Goal: Task Accomplishment & Management: Complete application form

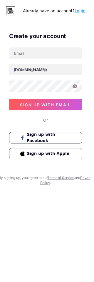
click at [47, 142] on span "Sign up with Facebook" at bounding box center [50, 142] width 45 height 12
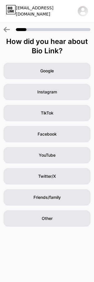
click at [50, 134] on span "Facebook" at bounding box center [47, 134] width 19 height 6
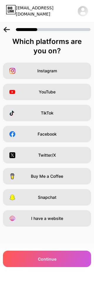
click at [38, 255] on div "Continue" at bounding box center [47, 259] width 88 height 16
click at [41, 260] on span "Continue" at bounding box center [47, 259] width 18 height 6
click at [38, 134] on span "Facebook" at bounding box center [47, 134] width 19 height 6
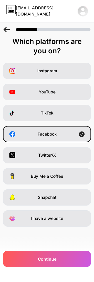
click at [40, 258] on span "Continue" at bounding box center [47, 259] width 18 height 6
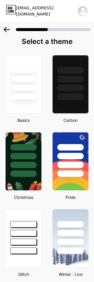
click at [74, 97] on div at bounding box center [70, 97] width 26 height 6
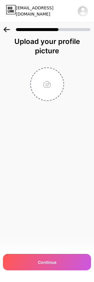
click at [42, 256] on div "Continue" at bounding box center [47, 262] width 88 height 16
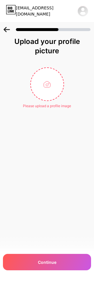
click at [51, 89] on input "file" at bounding box center [47, 84] width 33 height 33
type input "C:\fakepath\IMG_0179.jpeg"
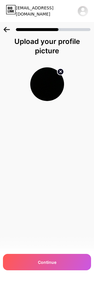
click at [36, 259] on div "Continue" at bounding box center [47, 262] width 88 height 16
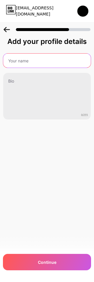
click at [38, 58] on input "text" at bounding box center [46, 61] width 87 height 14
type input "I’m going"
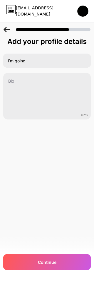
click at [48, 148] on div "Add your profile details I’m going 0/255 Continue Error" at bounding box center [47, 93] width 94 height 112
click at [42, 256] on div "Continue" at bounding box center [47, 262] width 88 height 16
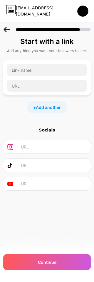
click at [40, 260] on span "Continue" at bounding box center [47, 262] width 18 height 6
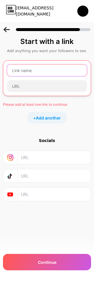
click at [39, 70] on input "text" at bounding box center [47, 70] width 80 height 12
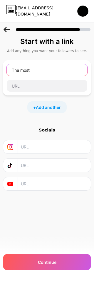
type input "The most"
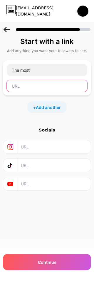
click at [36, 84] on input "text" at bounding box center [47, 86] width 80 height 12
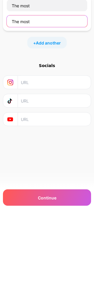
type input "The most"
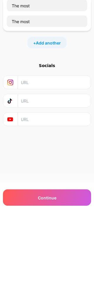
click at [44, 254] on div "Continue" at bounding box center [47, 262] width 88 height 16
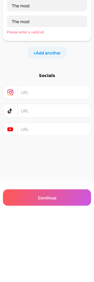
scroll to position [21, 0]
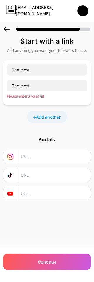
click at [45, 114] on span "Add another" at bounding box center [48, 117] width 25 height 6
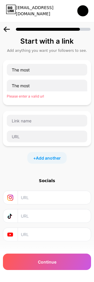
click at [45, 155] on span "Add another" at bounding box center [48, 158] width 25 height 6
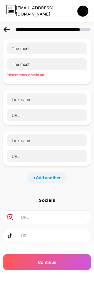
scroll to position [20, 0]
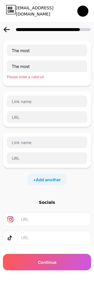
click at [50, 201] on div "Socials" at bounding box center [47, 203] width 88 height 6
click at [48, 201] on div "Socials" at bounding box center [47, 203] width 88 height 6
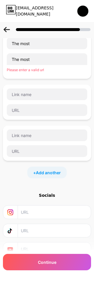
scroll to position [0, 0]
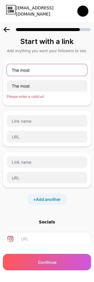
click at [60, 70] on input "The most" at bounding box center [47, 70] width 80 height 12
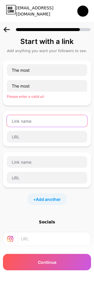
click at [69, 117] on input "text" at bounding box center [47, 121] width 80 height 12
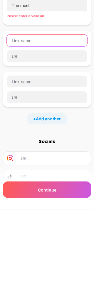
scroll to position [12, 0]
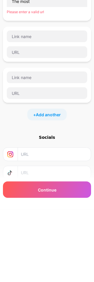
click at [50, 259] on span "Continue" at bounding box center [47, 262] width 18 height 6
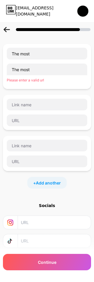
scroll to position [16, 0]
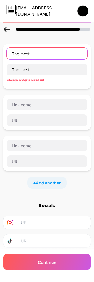
click at [60, 53] on input "The most" at bounding box center [47, 54] width 80 height 12
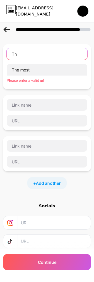
type input "T"
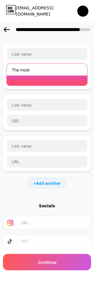
click at [53, 68] on input "The most" at bounding box center [47, 70] width 80 height 12
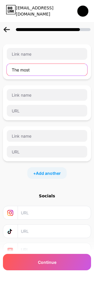
scroll to position [8, 0]
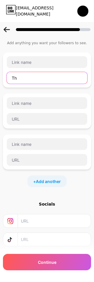
type input "T"
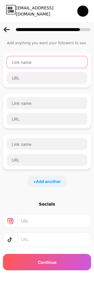
click at [50, 59] on input "text" at bounding box center [47, 62] width 80 height 12
type input "Qwertyuiop1234"
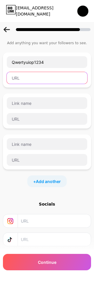
click at [55, 82] on input "text" at bounding box center [47, 78] width 80 height 12
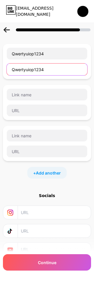
type input "Qwertyuiop1234"
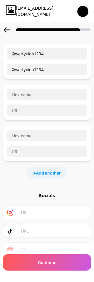
click at [45, 259] on div "Continue" at bounding box center [47, 262] width 88 height 16
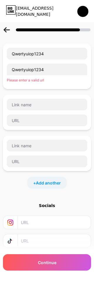
scroll to position [16, 0]
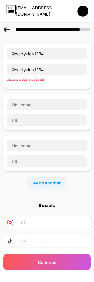
click at [39, 263] on span "Continue" at bounding box center [47, 262] width 18 height 6
click at [37, 260] on div "Continue" at bounding box center [47, 262] width 88 height 16
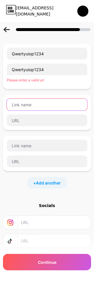
click at [40, 105] on input "text" at bounding box center [47, 105] width 80 height 12
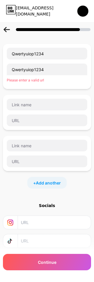
click at [47, 178] on div "+ Add another" at bounding box center [46, 183] width 39 height 12
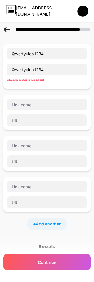
click at [46, 245] on div "Socials" at bounding box center [47, 247] width 88 height 6
click at [47, 245] on div "Socials" at bounding box center [47, 247] width 88 height 6
click at [44, 243] on div "Start with a link Add anything you want your followers to see. Qwertyuiop1234 Q…" at bounding box center [47, 164] width 94 height 287
click at [43, 247] on div "Socials" at bounding box center [47, 247] width 88 height 6
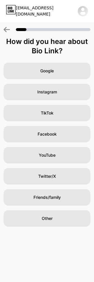
click at [65, 67] on div "Google" at bounding box center [47, 71] width 87 height 16
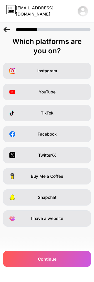
click at [51, 95] on span "YouTube" at bounding box center [47, 92] width 17 height 6
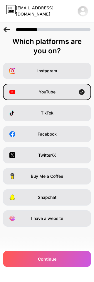
click at [44, 256] on div "Continue" at bounding box center [47, 259] width 88 height 16
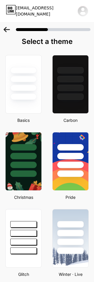
click at [69, 93] on div at bounding box center [70, 77] width 36 height 45
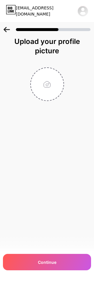
click at [54, 87] on input "file" at bounding box center [47, 84] width 33 height 33
type input "C:\fakepath\IMG_0178.jpeg"
click at [40, 260] on span "Continue" at bounding box center [47, 262] width 18 height 6
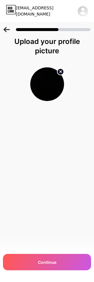
click at [46, 260] on span "Continue" at bounding box center [47, 262] width 18 height 6
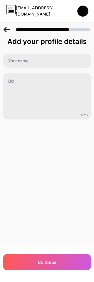
click at [43, 263] on span "Continue" at bounding box center [47, 262] width 18 height 6
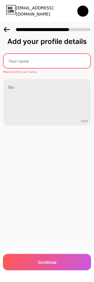
click at [62, 56] on input "text" at bounding box center [47, 61] width 87 height 14
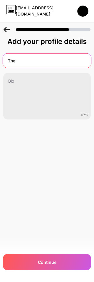
type input "The"
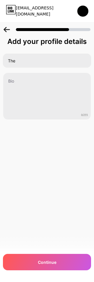
click at [69, 167] on div "[EMAIL_ADDRESS][DOMAIN_NAME] Logout Link Copied Add your profile details The 0/…" at bounding box center [47, 141] width 94 height 282
click at [50, 259] on div "Continue" at bounding box center [47, 262] width 88 height 16
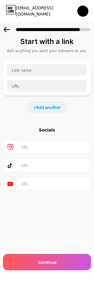
click at [38, 184] on input "text" at bounding box center [54, 183] width 66 height 13
type input "The"
click at [48, 165] on input "text" at bounding box center [54, 165] width 66 height 13
type input "I’m"
click at [55, 147] on input "text" at bounding box center [54, 146] width 66 height 13
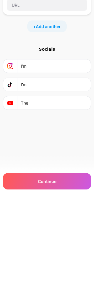
scroll to position [21, 0]
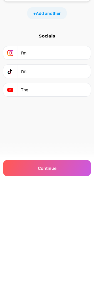
type input "I’m"
click at [45, 254] on div "Continue" at bounding box center [47, 262] width 88 height 16
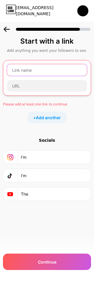
click at [56, 64] on input "text" at bounding box center [47, 70] width 80 height 12
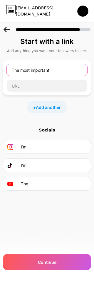
type input "The most important"
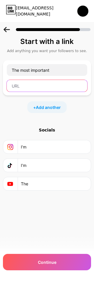
click at [54, 80] on input "text" at bounding box center [47, 86] width 80 height 12
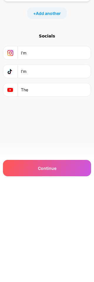
type input "The"
click at [41, 259] on span "Continue" at bounding box center [47, 262] width 18 height 6
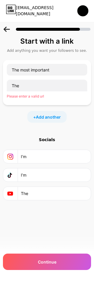
click at [45, 137] on div "Socials" at bounding box center [47, 140] width 88 height 6
click at [44, 137] on div "Socials" at bounding box center [47, 140] width 88 height 6
click at [42, 137] on div "Socials" at bounding box center [47, 140] width 88 height 6
click at [69, 25] on div at bounding box center [47, 28] width 94 height 21
click at [81, 12] on img at bounding box center [82, 11] width 11 height 11
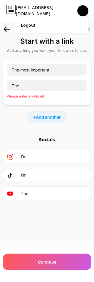
click at [63, 27] on li "Logout" at bounding box center [51, 26] width 73 height 16
